Goal: Use online tool/utility

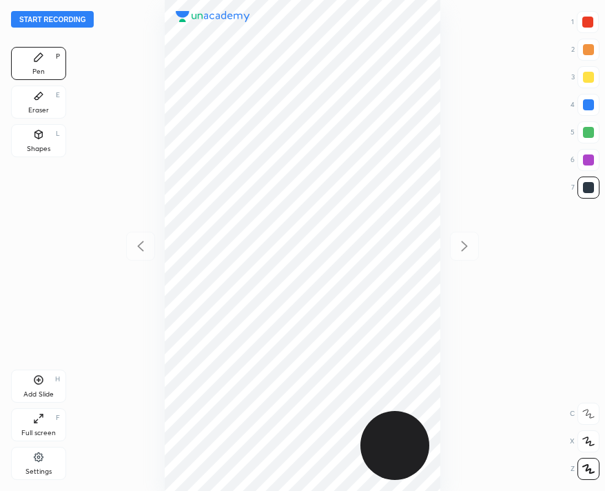
scroll to position [491, 385]
click at [70, 23] on button "Start recording" at bounding box center [52, 19] width 83 height 17
click at [366, 50] on div "00 : 26" at bounding box center [303, 245] width 276 height 491
click at [42, 384] on icon at bounding box center [38, 379] width 11 height 11
click at [447, 59] on div "03 : 30" at bounding box center [302, 245] width 385 height 491
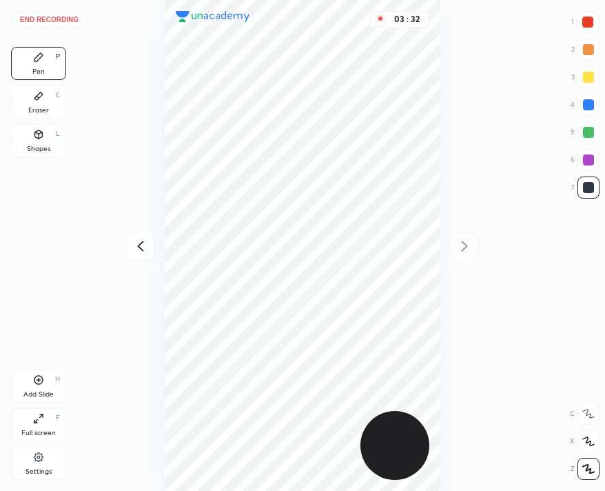
click at [438, 103] on div "03 : 32" at bounding box center [302, 245] width 385 height 491
click at [54, 19] on button "End recording" at bounding box center [49, 19] width 77 height 17
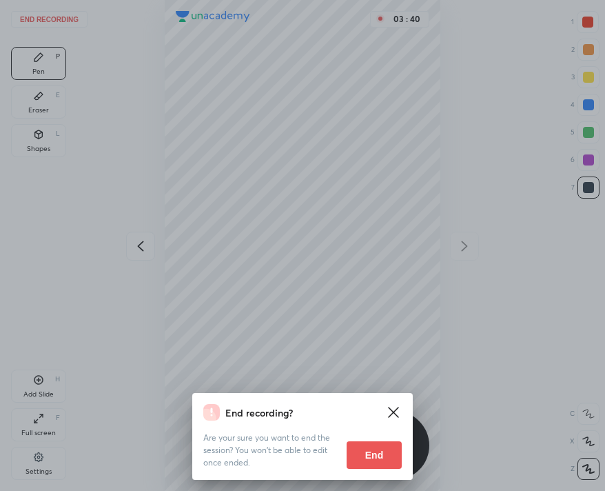
click at [384, 442] on button "End" at bounding box center [374, 455] width 55 height 28
